Goal: Ask a question: Seek information or help from site administrators or community

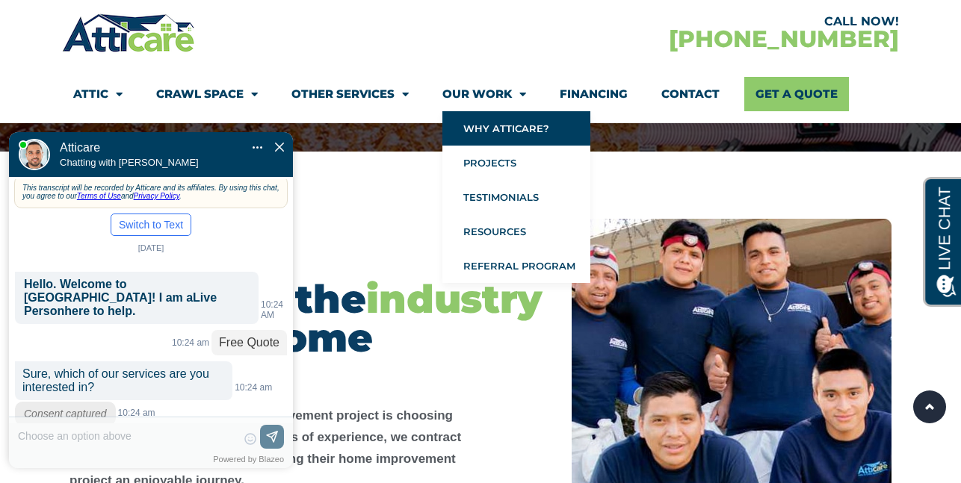
scroll to position [24, 0]
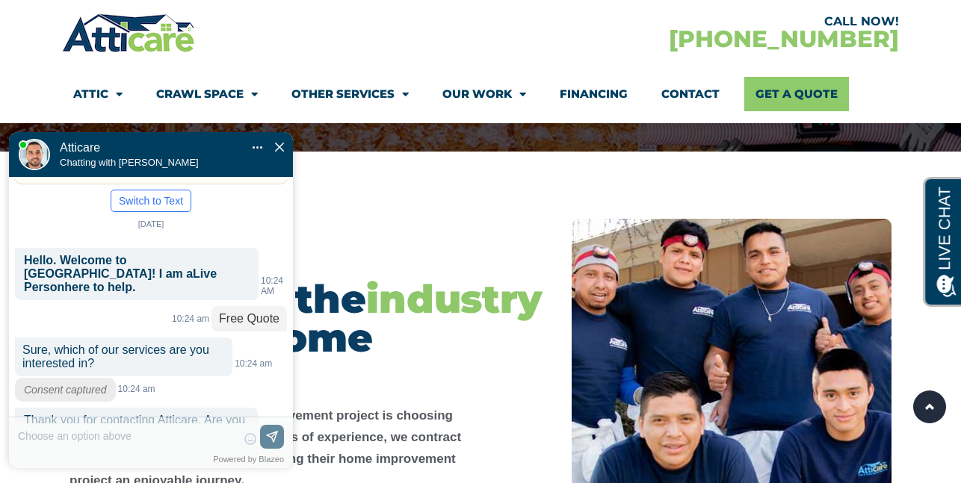
click at [207, 459] on label "New" at bounding box center [208, 465] width 21 height 12
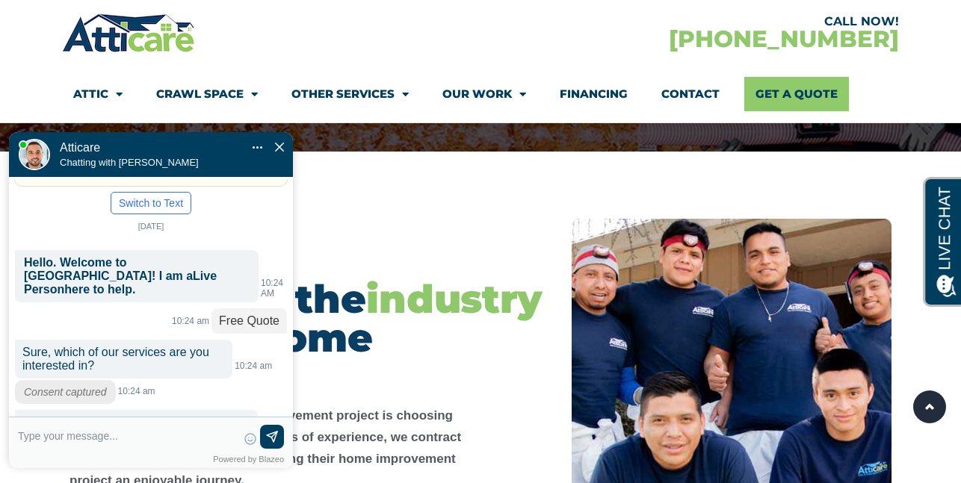
click at [590, 85] on link "Financing" at bounding box center [594, 94] width 68 height 34
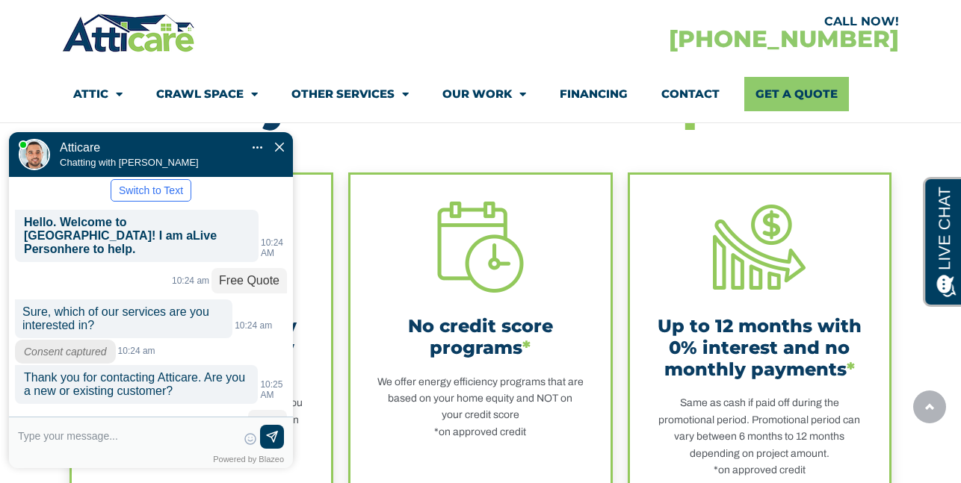
scroll to position [523, 0]
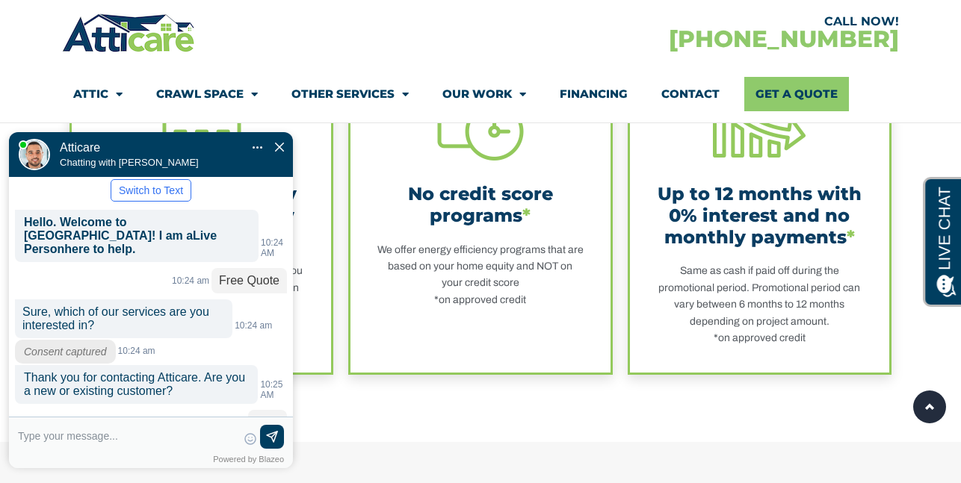
click at [144, 440] on textarea at bounding box center [127, 443] width 219 height 36
type input "94080"
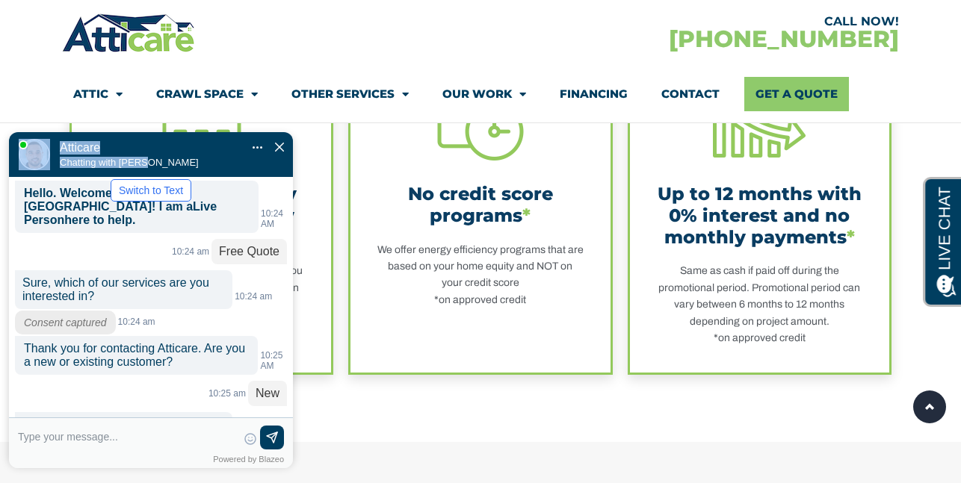
drag, startPoint x: 220, startPoint y: 129, endPoint x: 427, endPoint y: 211, distance: 223.4
click html "Convert this chat to text Invalid phone number You have already been contacted …"
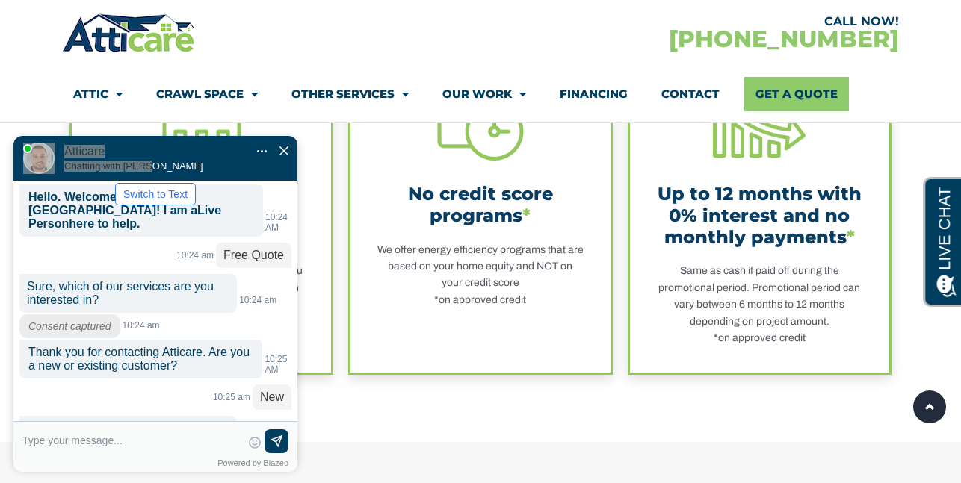
scroll to position [122, 0]
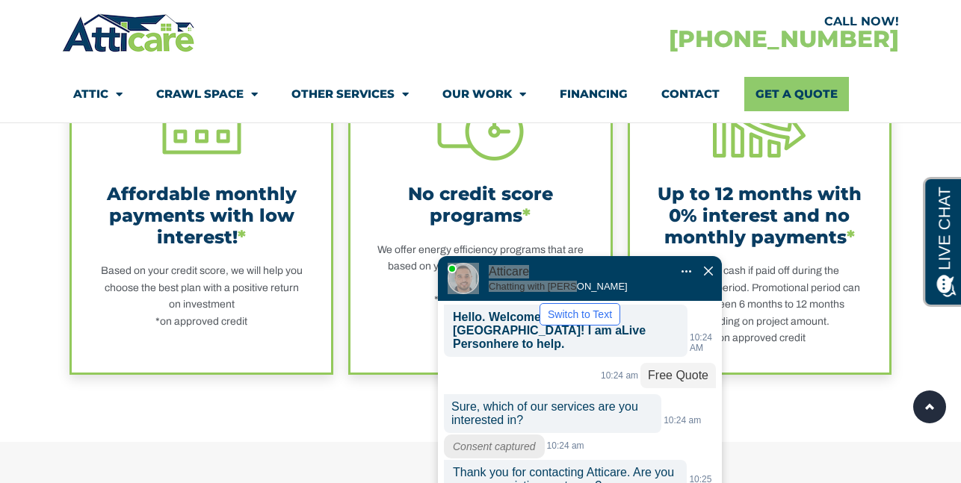
drag, startPoint x: 237, startPoint y: 58, endPoint x: 642, endPoint y: 235, distance: 442.1
click at [642, 235] on div at bounding box center [569, 219] width 164 height 45
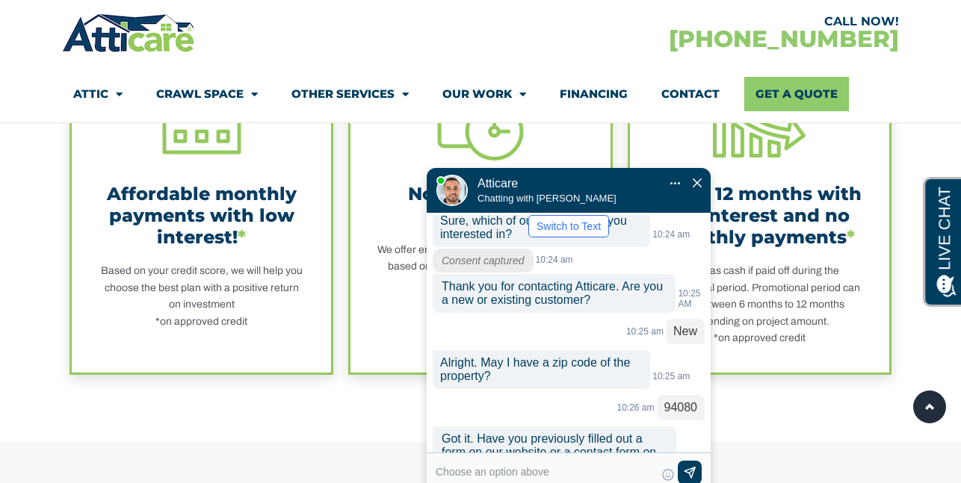
drag, startPoint x: 602, startPoint y: 235, endPoint x: 591, endPoint y: 146, distance: 88.9
click at [591, 146] on div at bounding box center [558, 130] width 164 height 45
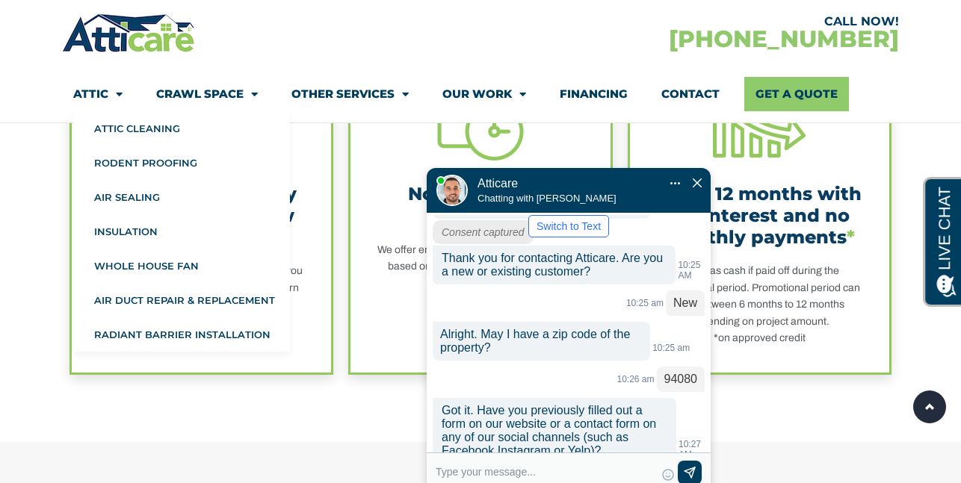
scroll to position [218, 0]
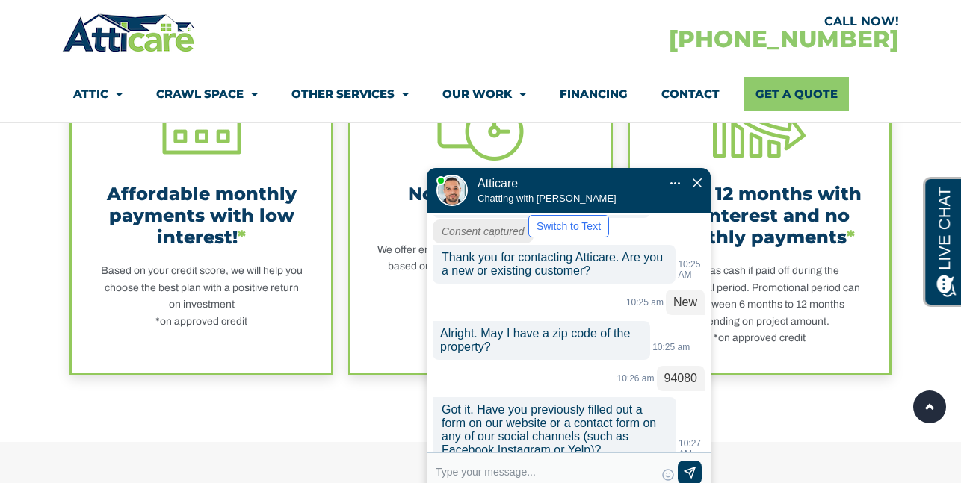
click at [450, 469] on textarea at bounding box center [545, 479] width 219 height 36
type input "jessie"
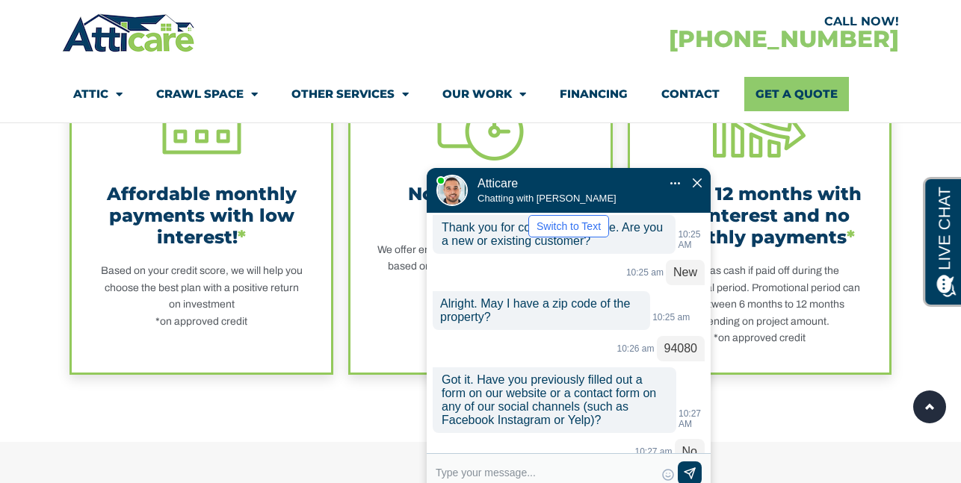
click at [157, 253] on div "Affordable monthly payments with low interest! * Based on your credit score, we…" at bounding box center [201, 200] width 207 height 262
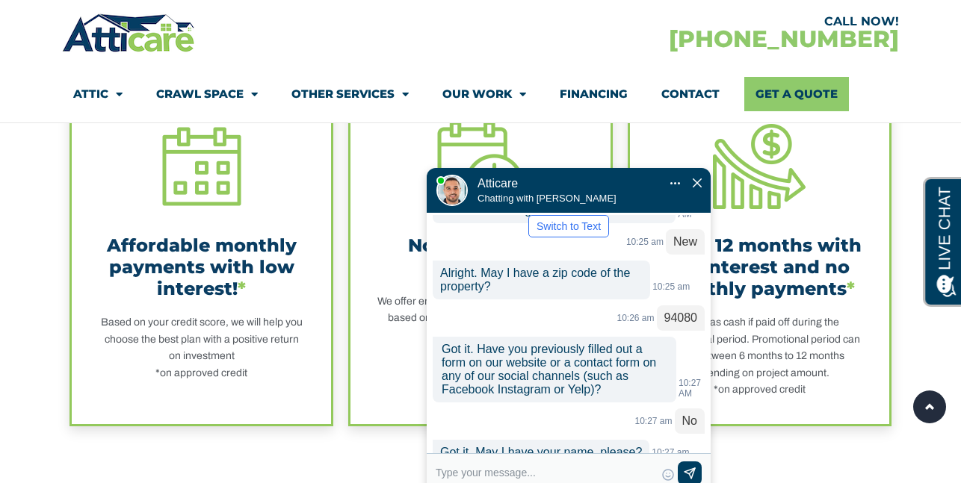
scroll to position [472, 0]
click at [191, 232] on div "Affordable monthly payments with low interest! * Based on your credit score, we…" at bounding box center [201, 251] width 207 height 262
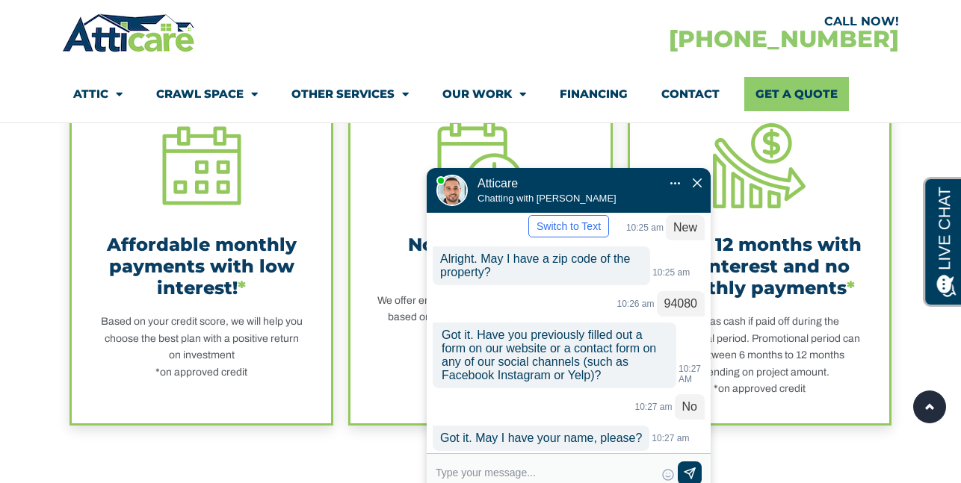
scroll to position [324, 0]
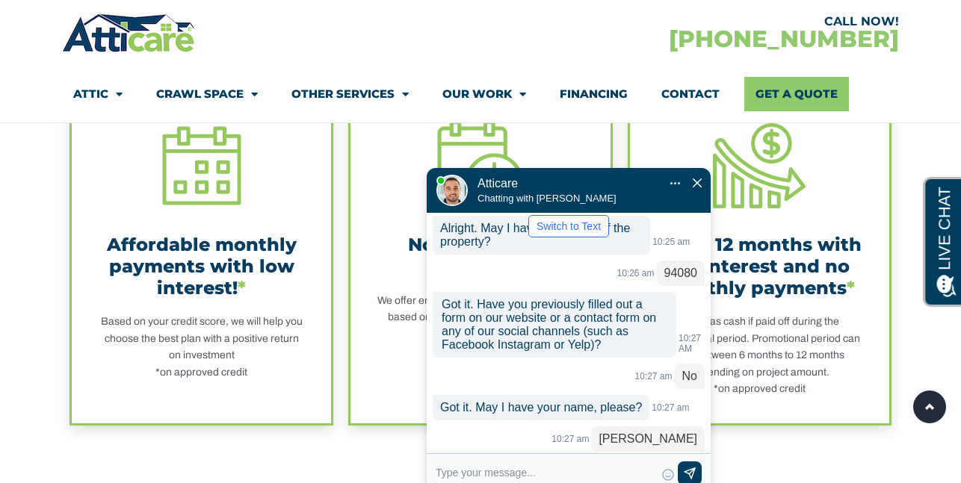
click at [461, 466] on input "text" at bounding box center [545, 473] width 219 height 22
type input "4"
type input "I'll give you my email: aztln"
type textarea "I'll give you my email: azt"
type input "I'll give you my email: aztla"
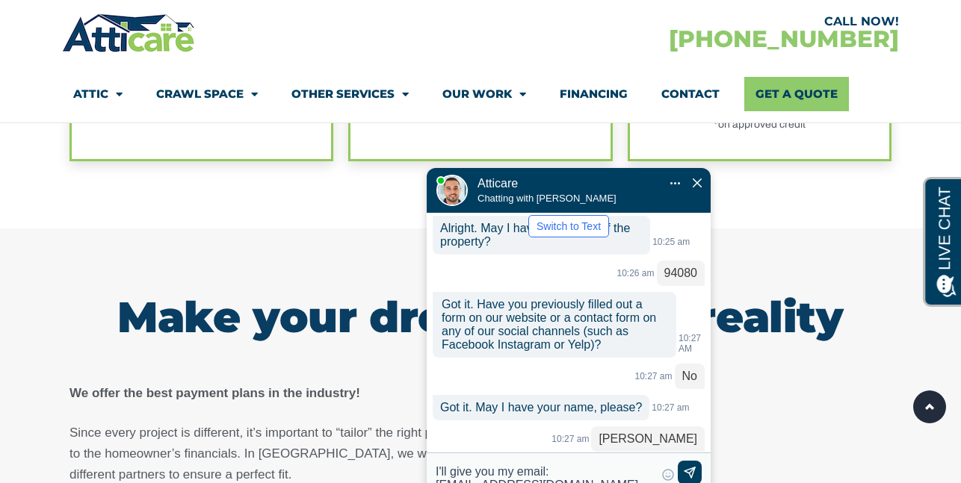
scroll to position [771, 0]
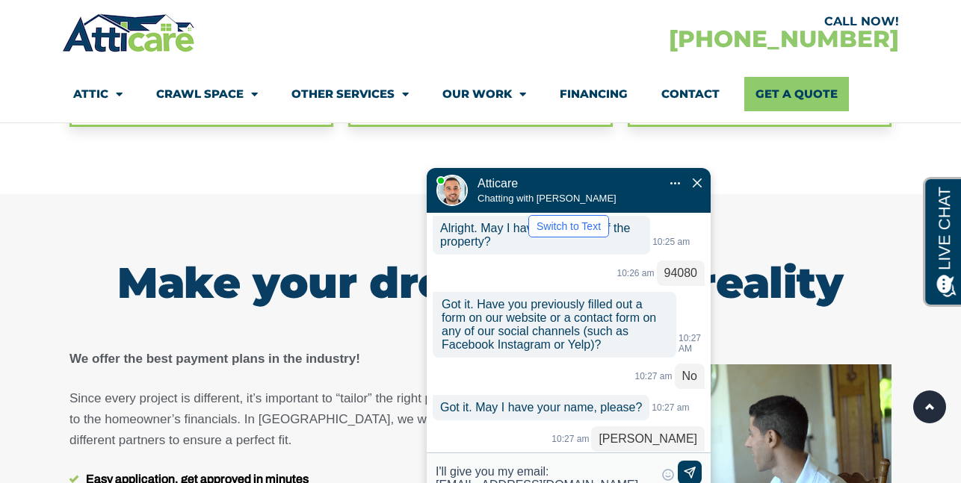
click at [595, 471] on textarea "I'll give you my email: aztlan32@gmail.com" at bounding box center [545, 479] width 219 height 36
type textarea "I'll give you my email: aztlan32@gmail.com"
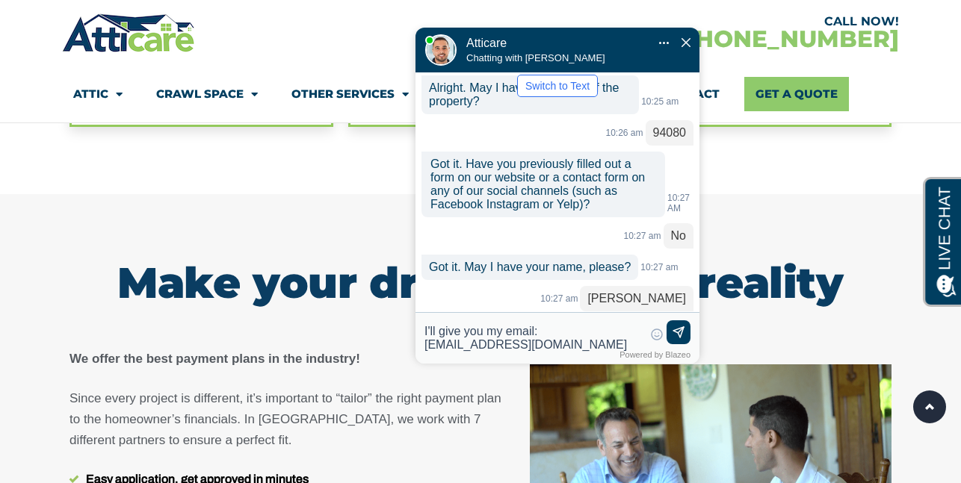
drag, startPoint x: 614, startPoint y: 136, endPoint x: 602, endPoint y: -4, distance: 140.9
click at [683, 329] on img at bounding box center [678, 333] width 15 height 15
click at [534, 339] on textarea at bounding box center [533, 339] width 219 height 36
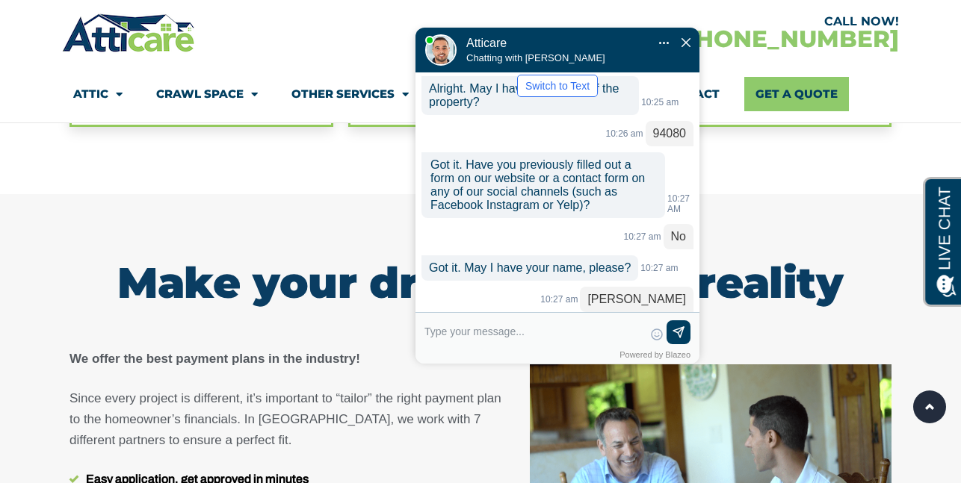
type textarea "c"
type input "could you tell me what the cos"
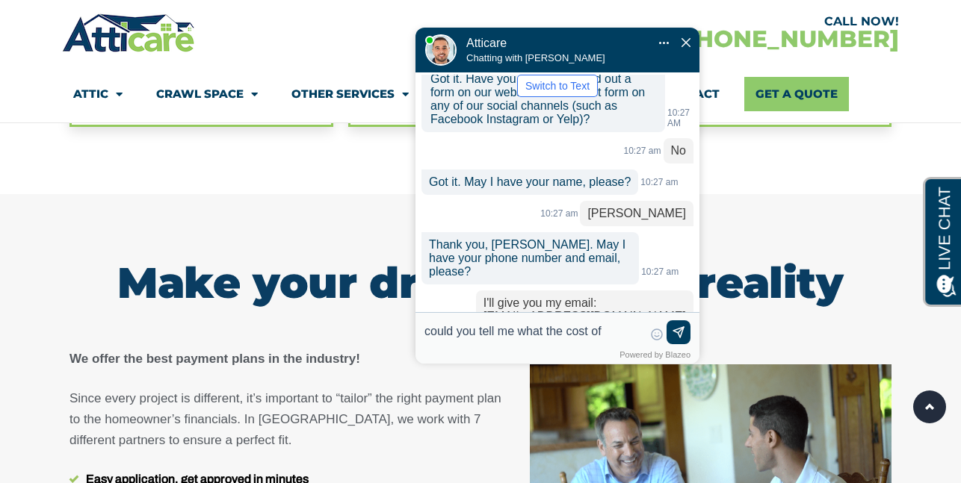
click at [634, 413] on label "Yes" at bounding box center [639, 419] width 17 height 12
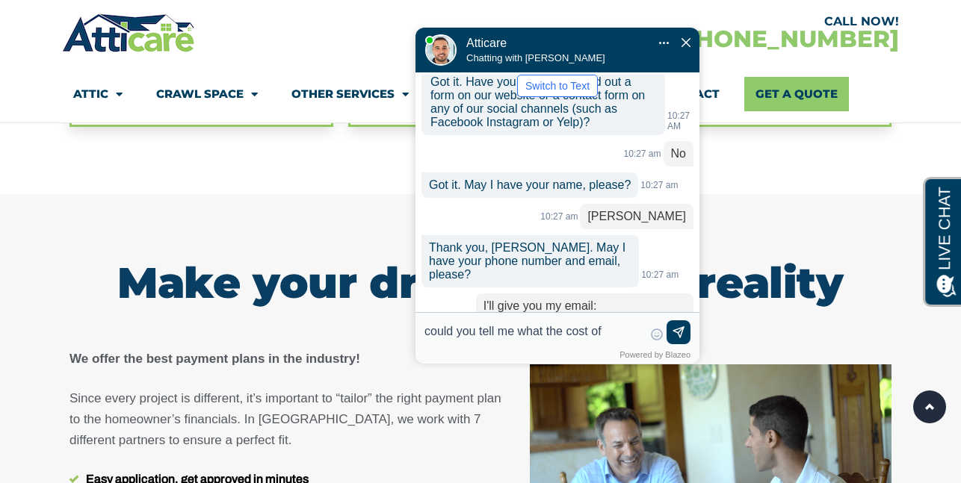
scroll to position [436, 0]
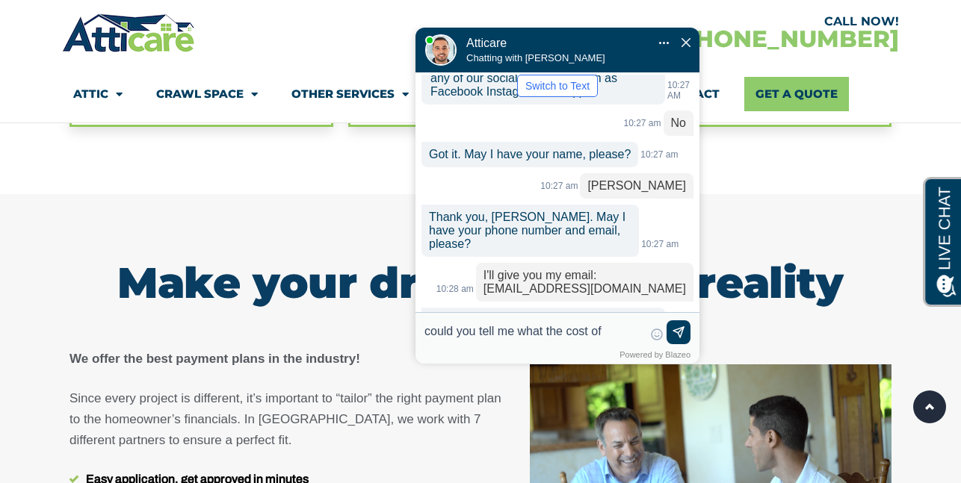
click at [563, 330] on textarea "could you tell me what the cost of" at bounding box center [533, 339] width 219 height 36
click at [454, 353] on textarea "could you tell me what the general cost of" at bounding box center [533, 339] width 219 height 36
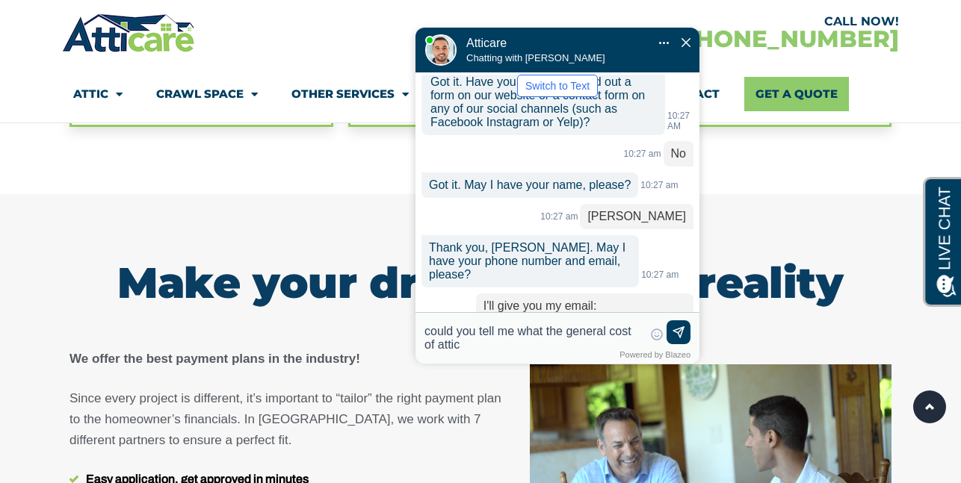
scroll to position [478, 0]
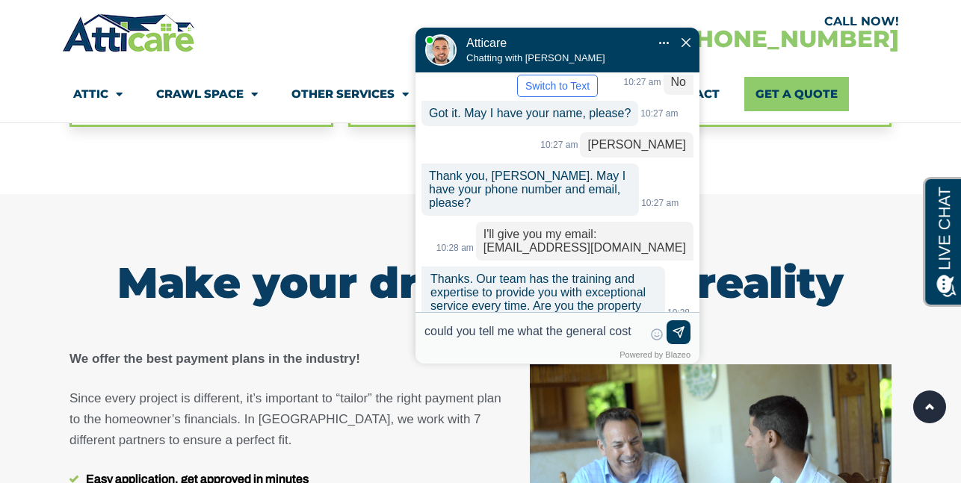
click at [426, 336] on textarea "could you tell me what the general cost" at bounding box center [533, 339] width 219 height 36
click at [498, 346] on textarea "Thank you. could you tell me what the general cost" at bounding box center [533, 339] width 219 height 36
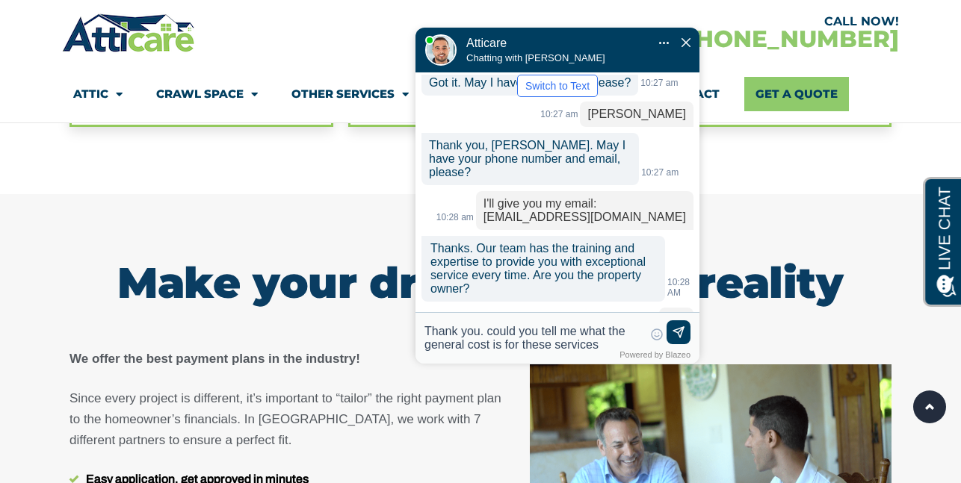
type textarea "Thank you. could you tell me what the general cost is for these services?"
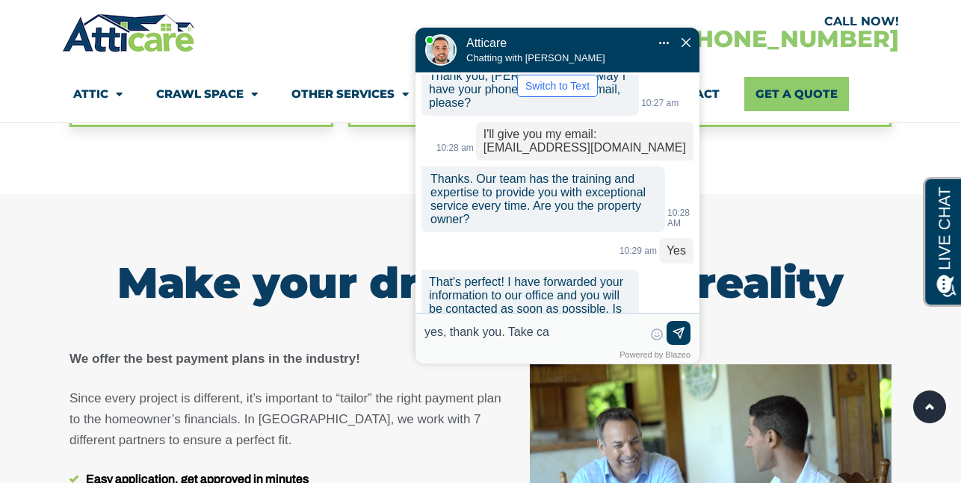
scroll to position [608, 0]
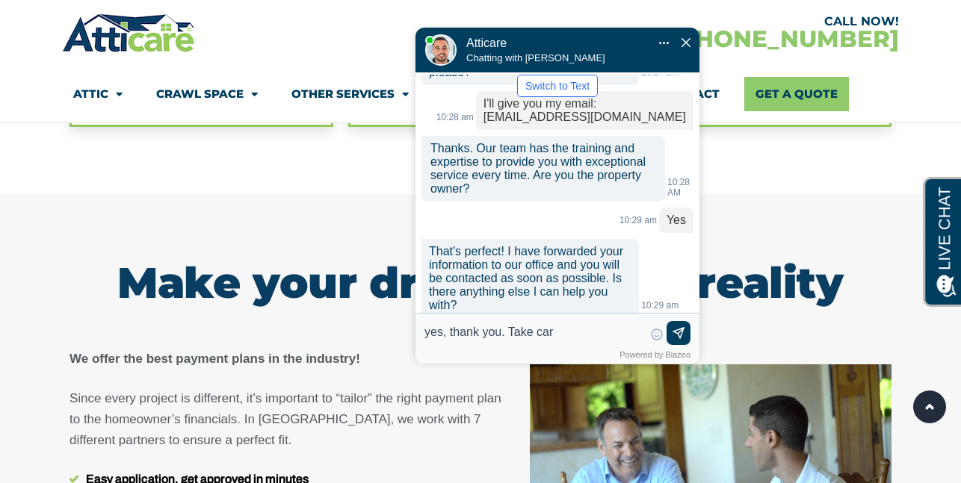
type input "yes, thank you. Take care"
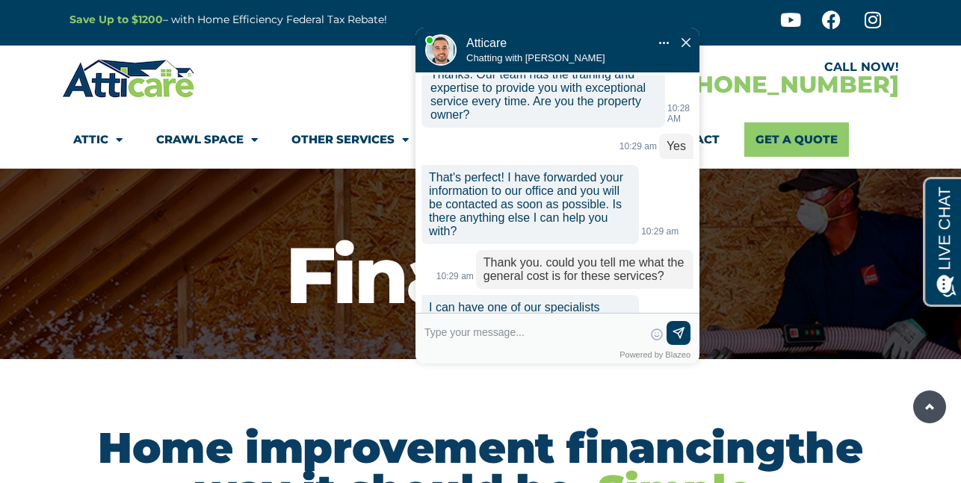
scroll to position [0, 0]
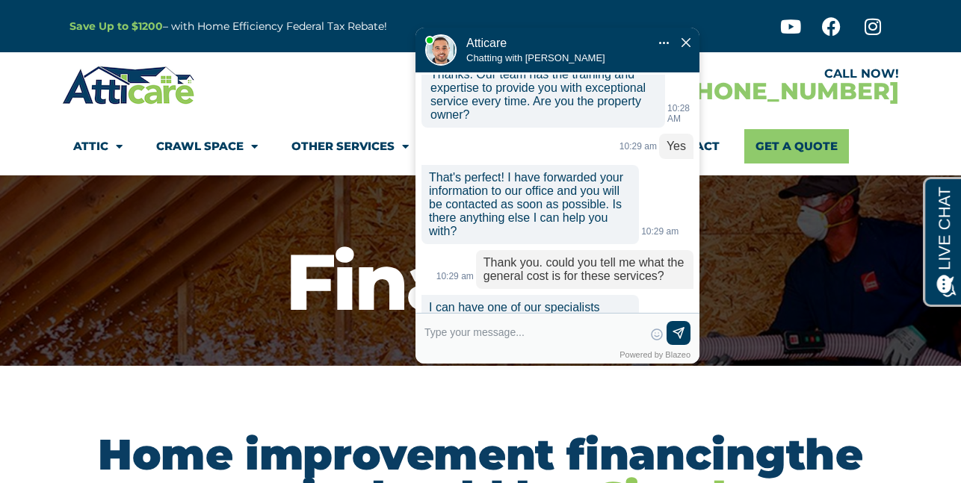
click at [277, 70] on div at bounding box center [271, 85] width 418 height 43
click at [297, 73] on div at bounding box center [271, 85] width 418 height 43
click at [306, 81] on div at bounding box center [271, 85] width 418 height 43
click at [304, 127] on section "Attic Attic Cleaning Rodent Proofing Air Sealing Insulation Whole House Fan Air…" at bounding box center [480, 146] width 837 height 57
click at [953, 147] on section "CALL NOW! 1-866-828-5934 Attic Attic Cleaning Rodent Proofing Air Sealing Insul…" at bounding box center [480, 113] width 961 height 123
